Goal: Information Seeking & Learning: Learn about a topic

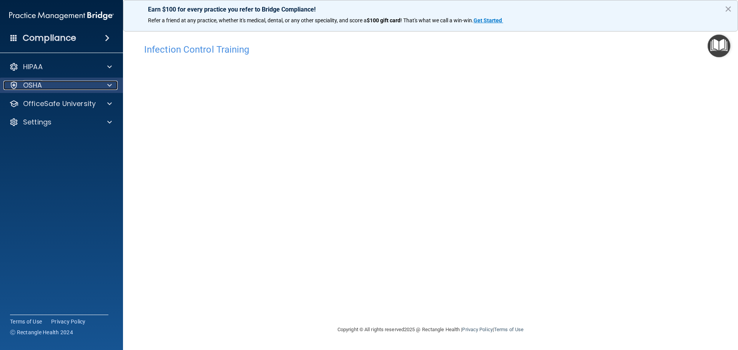
click at [49, 82] on div "OSHA" at bounding box center [50, 85] width 95 height 9
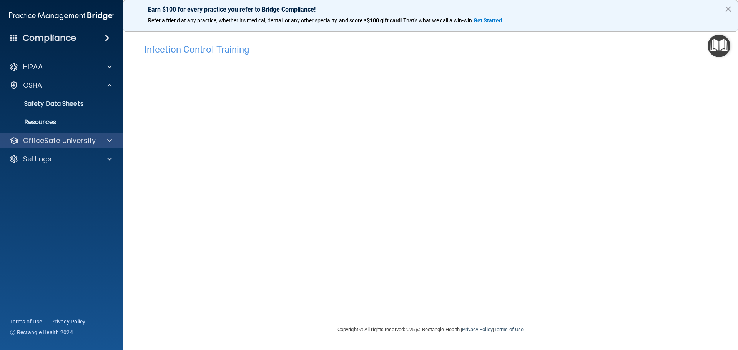
click at [51, 134] on div "OfficeSafe University" at bounding box center [61, 140] width 123 height 15
click at [98, 143] on div "OfficeSafe University" at bounding box center [50, 140] width 95 height 9
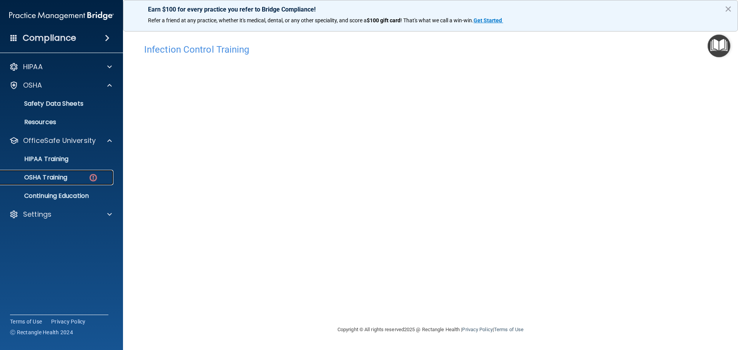
click at [67, 182] on link "OSHA Training" at bounding box center [52, 177] width 121 height 15
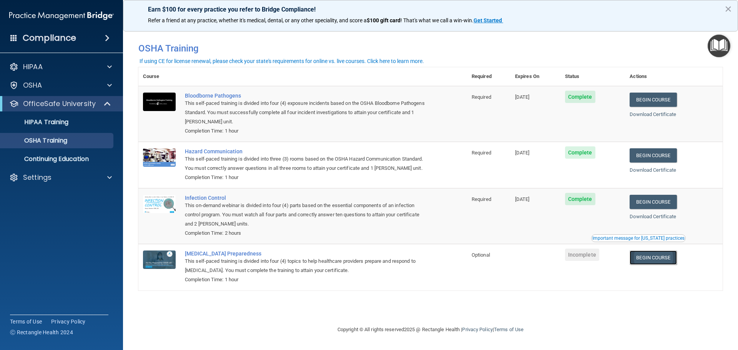
click at [653, 264] on link "Begin Course" at bounding box center [652, 257] width 47 height 14
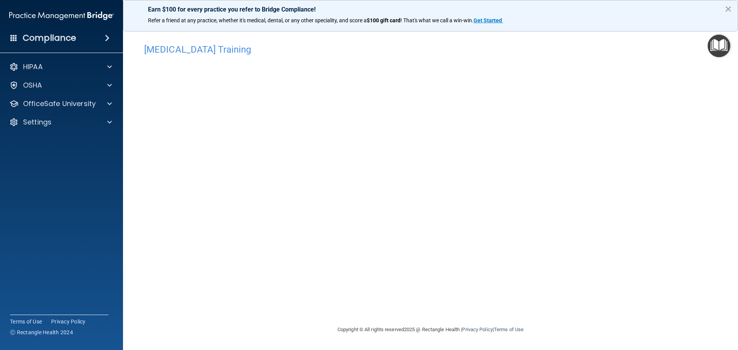
click at [725, 10] on button "×" at bounding box center [727, 9] width 7 height 12
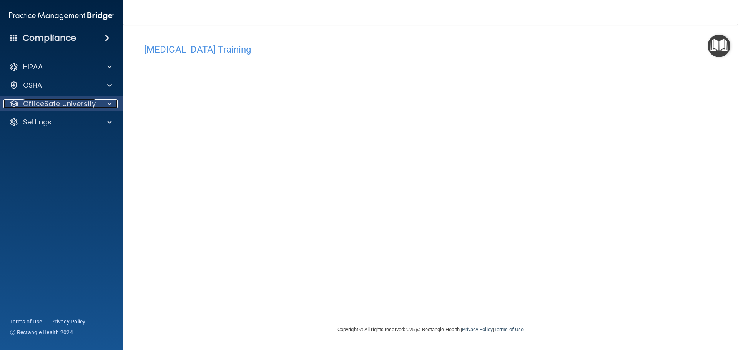
click at [38, 101] on p "OfficeSafe University" at bounding box center [59, 103] width 73 height 9
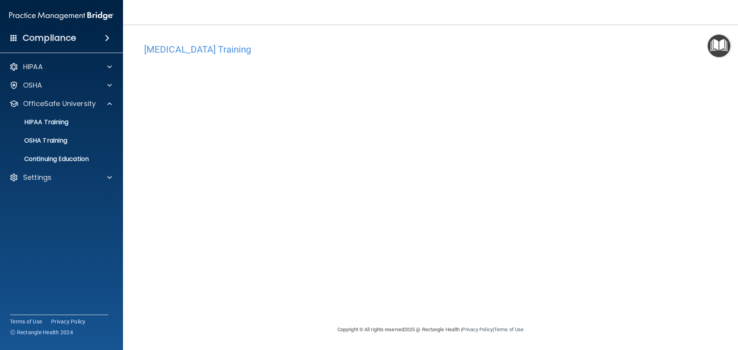
click at [35, 34] on h4 "Compliance" at bounding box center [49, 38] width 53 height 11
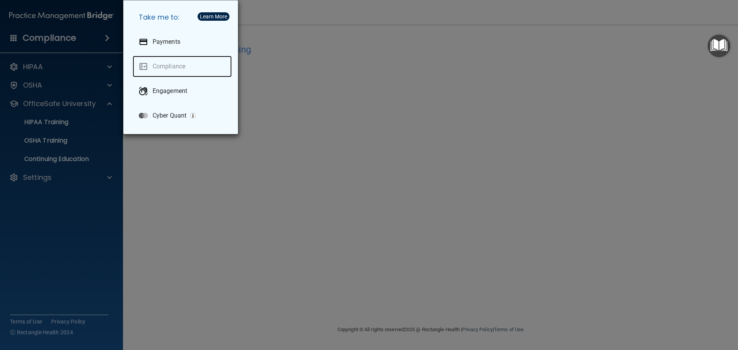
click at [175, 63] on link "Compliance" at bounding box center [182, 67] width 99 height 22
click at [53, 147] on div "Take me to: Payments Compliance Engagement Cyber Quant" at bounding box center [369, 175] width 738 height 350
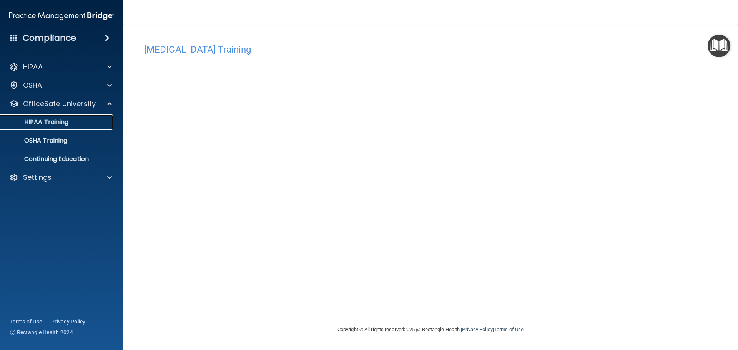
click at [45, 122] on p "HIPAA Training" at bounding box center [36, 122] width 63 height 8
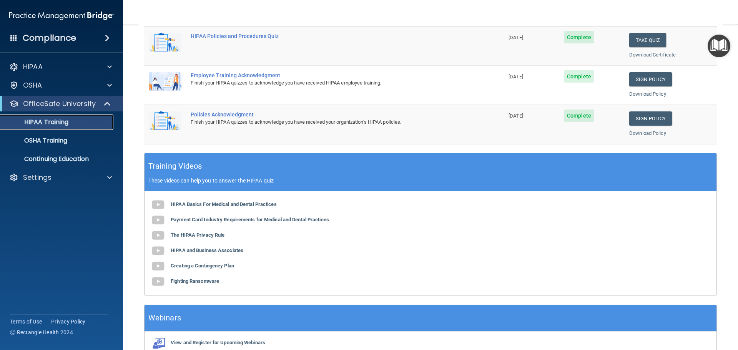
scroll to position [229, 0]
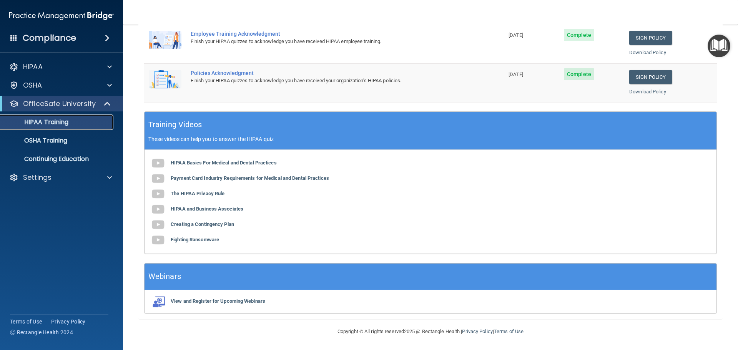
click at [63, 122] on p "HIPAA Training" at bounding box center [36, 122] width 63 height 8
click at [60, 137] on p "OSHA Training" at bounding box center [36, 141] width 62 height 8
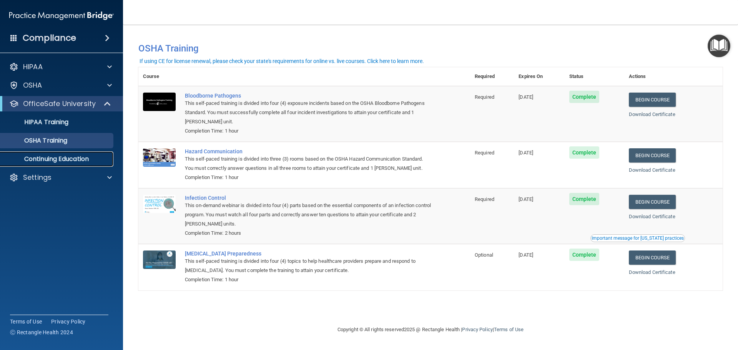
click at [85, 160] on p "Continuing Education" at bounding box center [57, 159] width 105 height 8
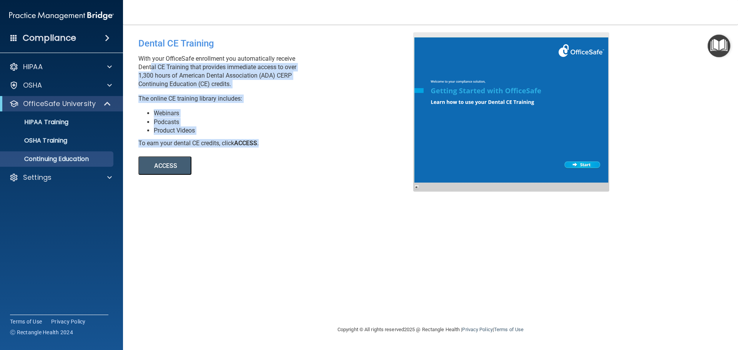
drag, startPoint x: 149, startPoint y: 68, endPoint x: 185, endPoint y: 149, distance: 88.2
click at [185, 149] on div "Dental CE Training With your OfficeSafe enrollment you automatically receive De…" at bounding box center [279, 103] width 292 height 143
click at [270, 141] on div "To earn your dental CE credits, click ACCESS ." at bounding box center [278, 143] width 280 height 8
